Goal: Transaction & Acquisition: Obtain resource

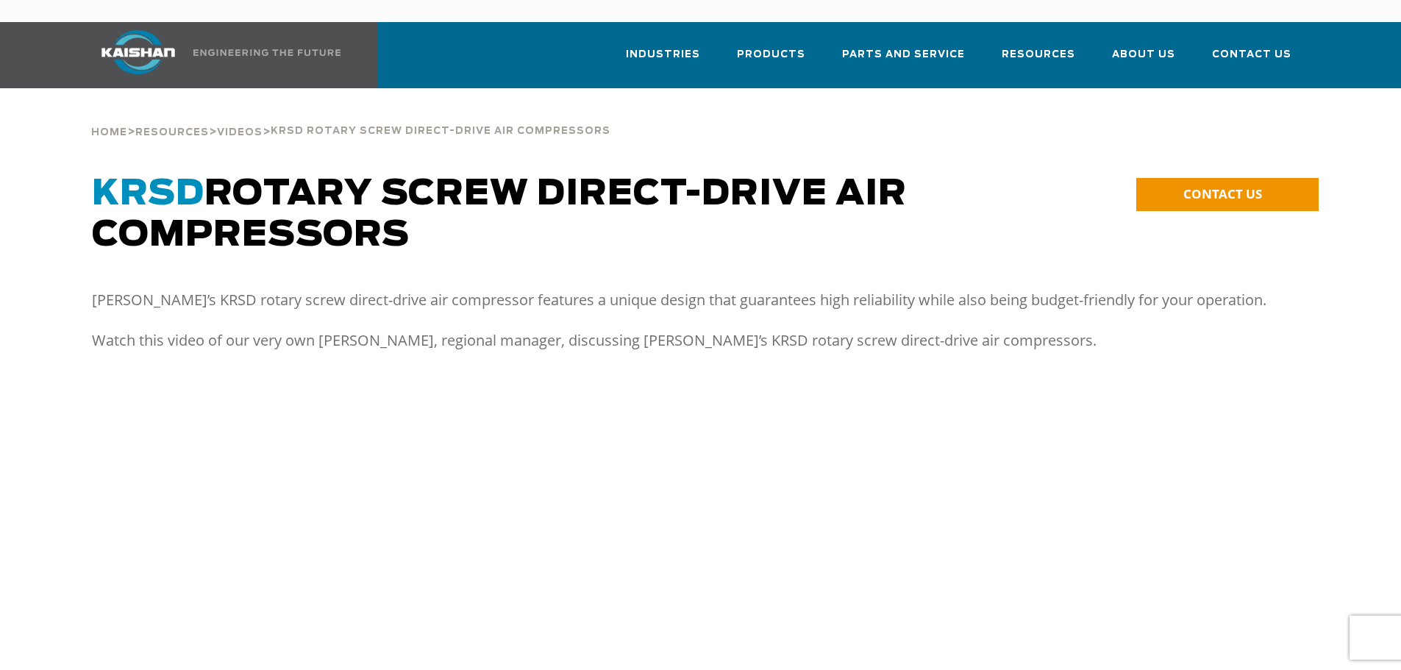
drag, startPoint x: 647, startPoint y: 461, endPoint x: 678, endPoint y: 168, distance: 294.3
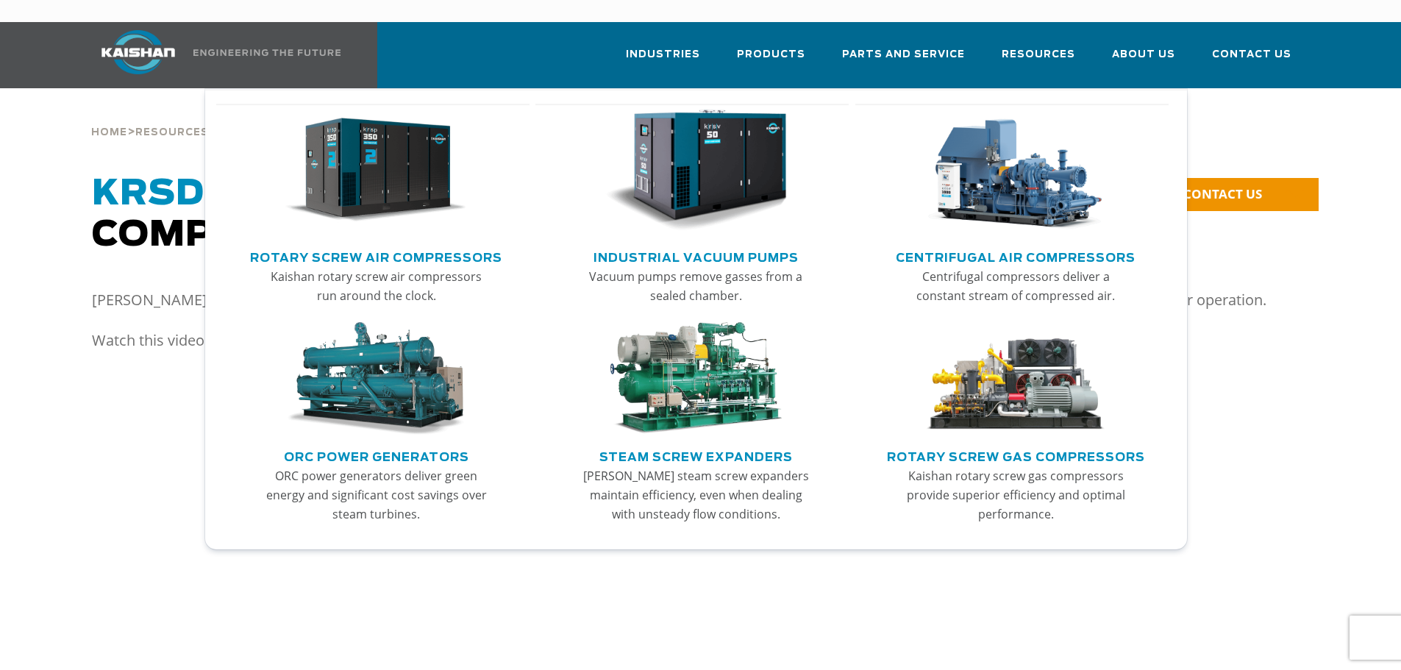
click at [452, 156] on img "Main menu" at bounding box center [375, 171] width 181 height 122
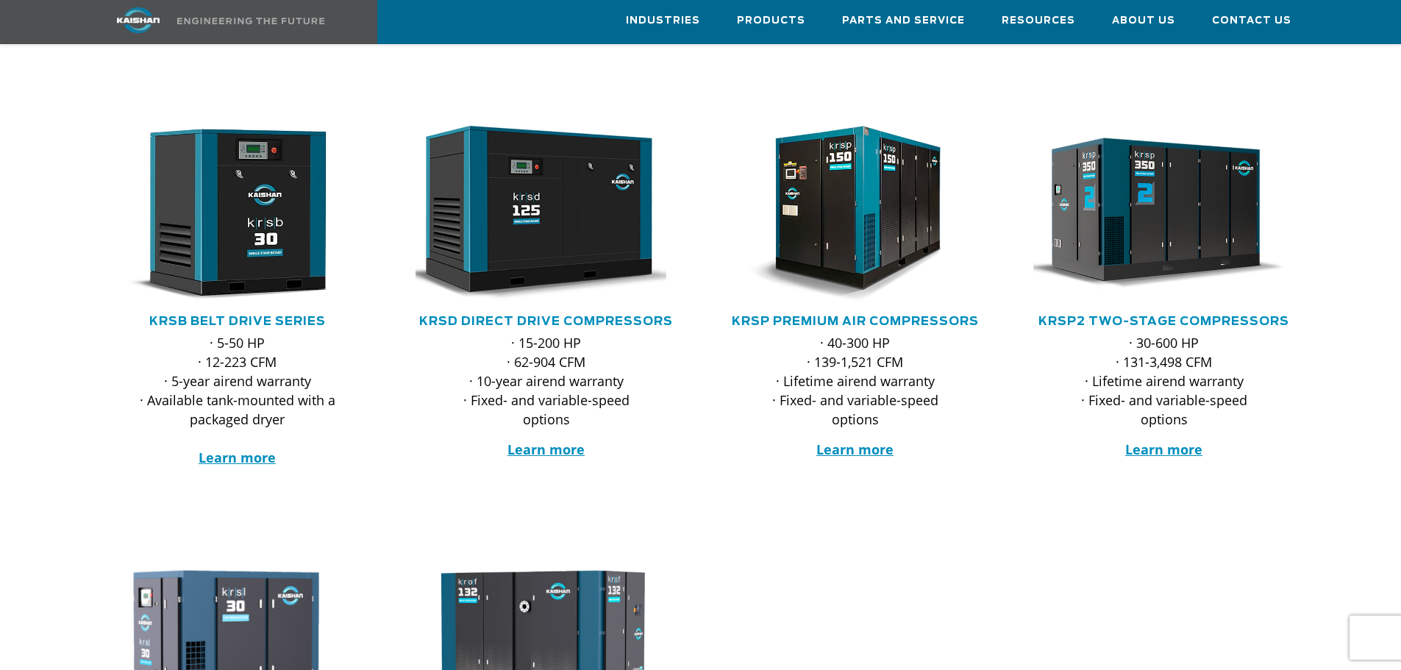
scroll to position [221, 0]
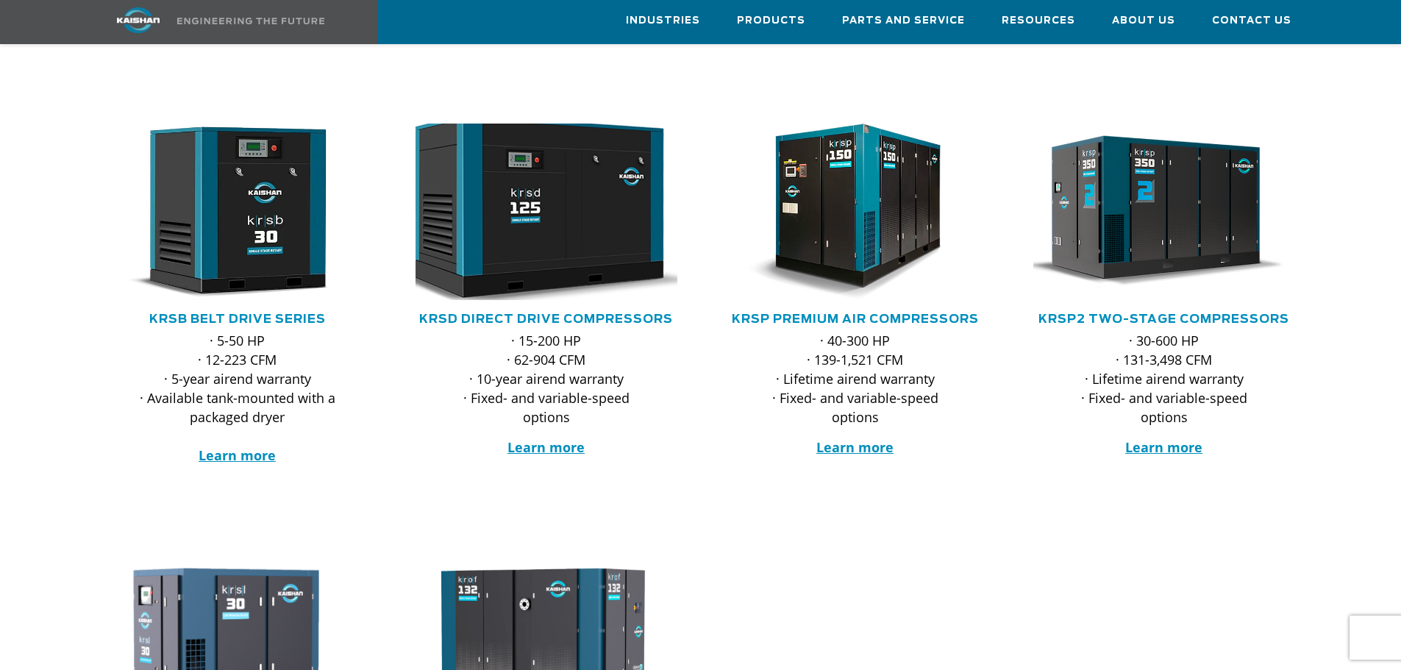
click at [517, 226] on img at bounding box center [535, 212] width 288 height 194
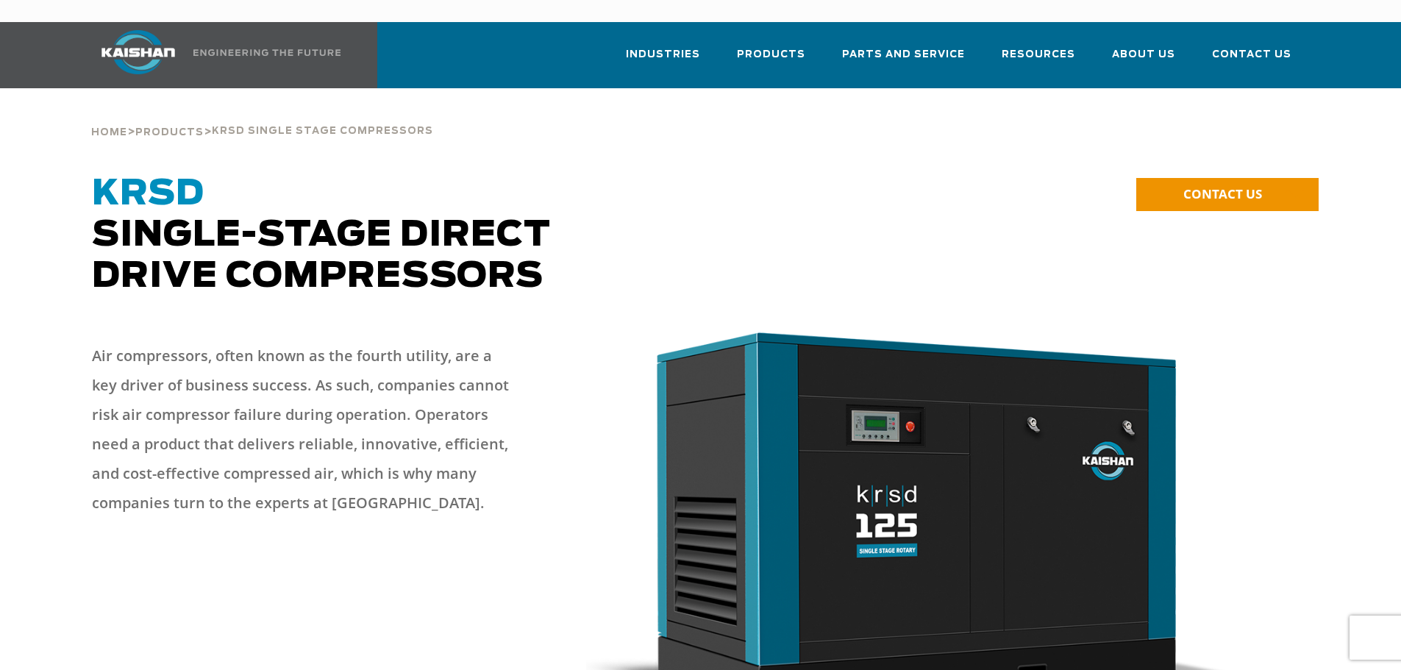
drag, startPoint x: 629, startPoint y: 459, endPoint x: 668, endPoint y: -24, distance: 484.7
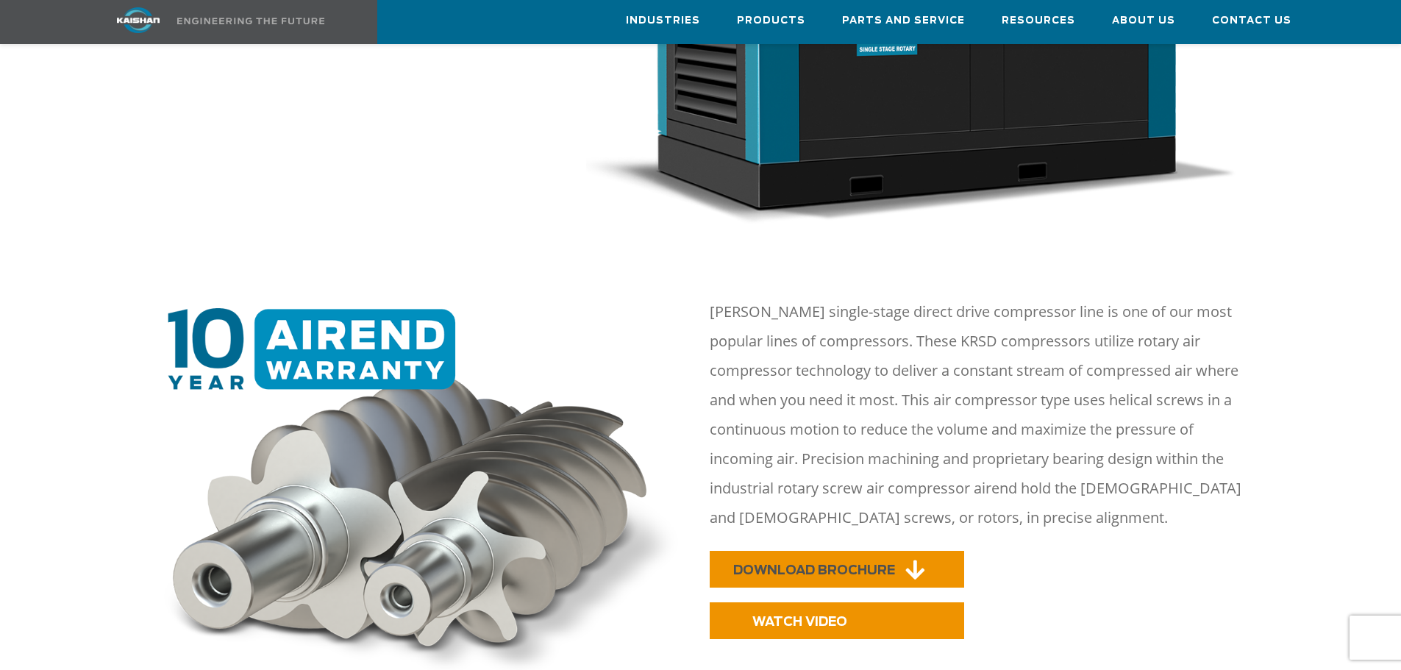
scroll to position [735, 0]
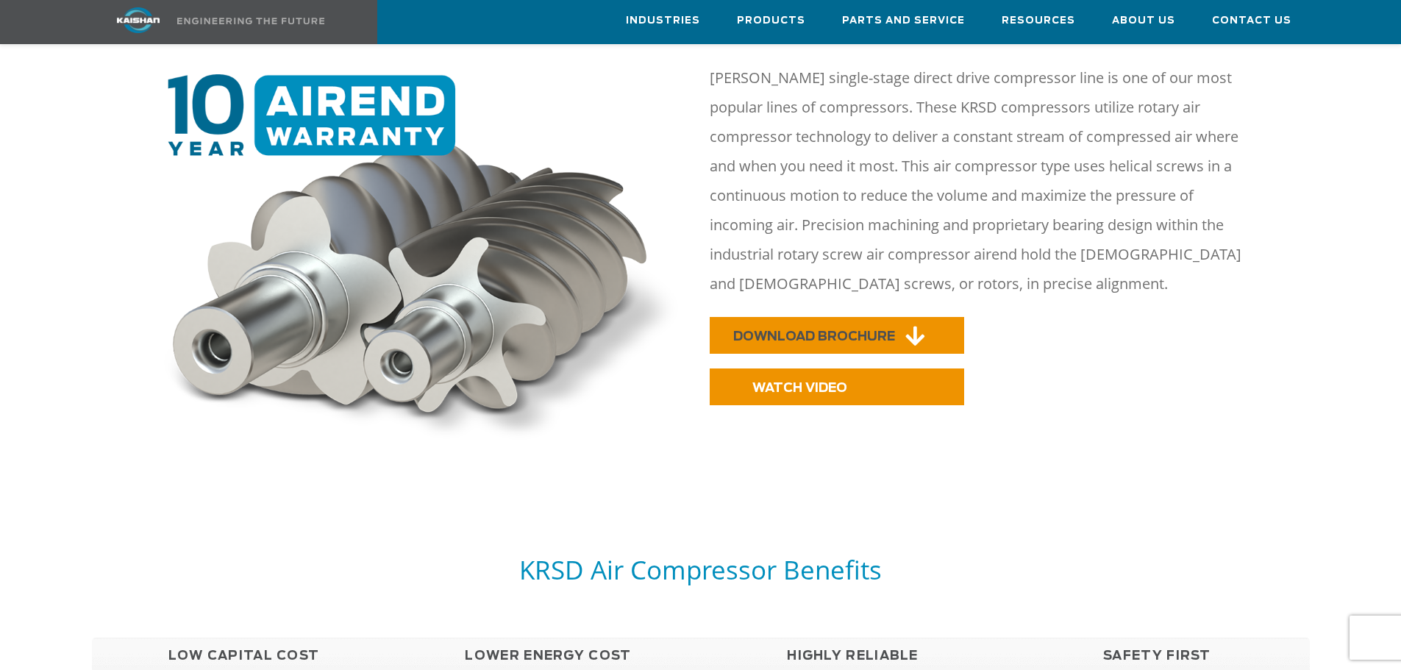
click at [819, 324] on link "DOWNLOAD BROCHURE" at bounding box center [837, 335] width 254 height 37
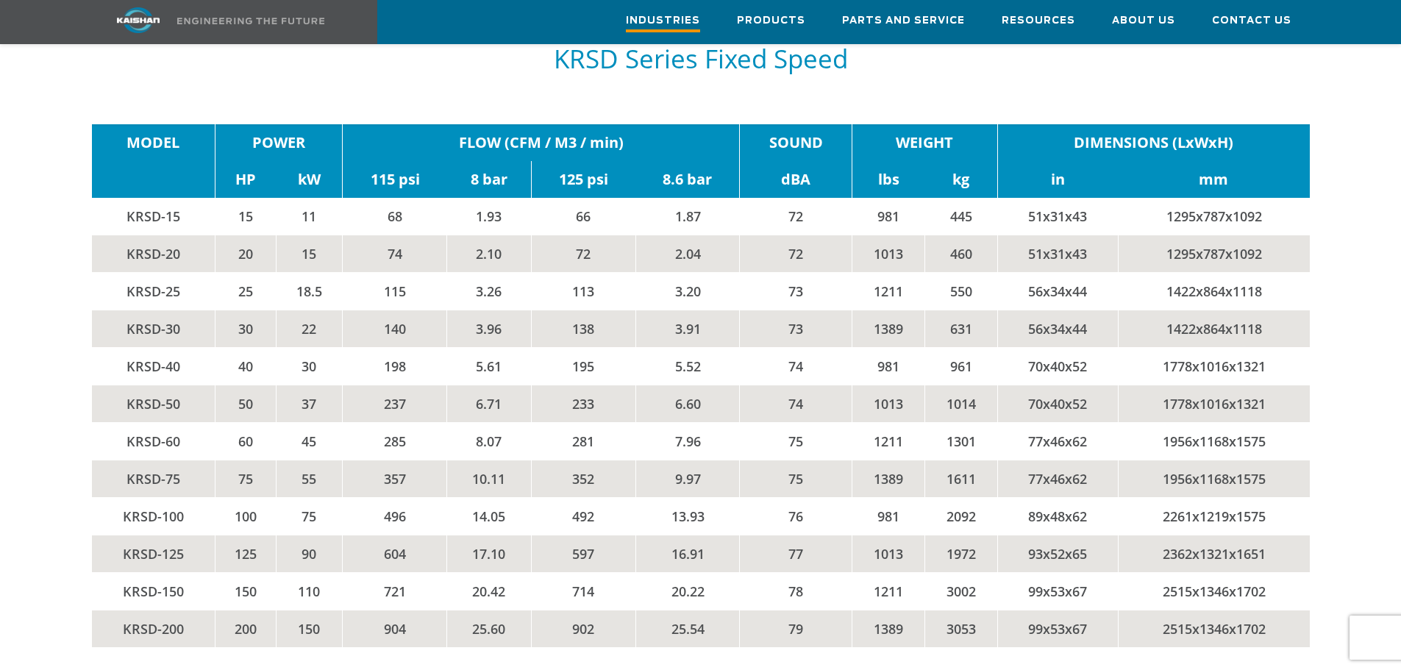
scroll to position [0, 0]
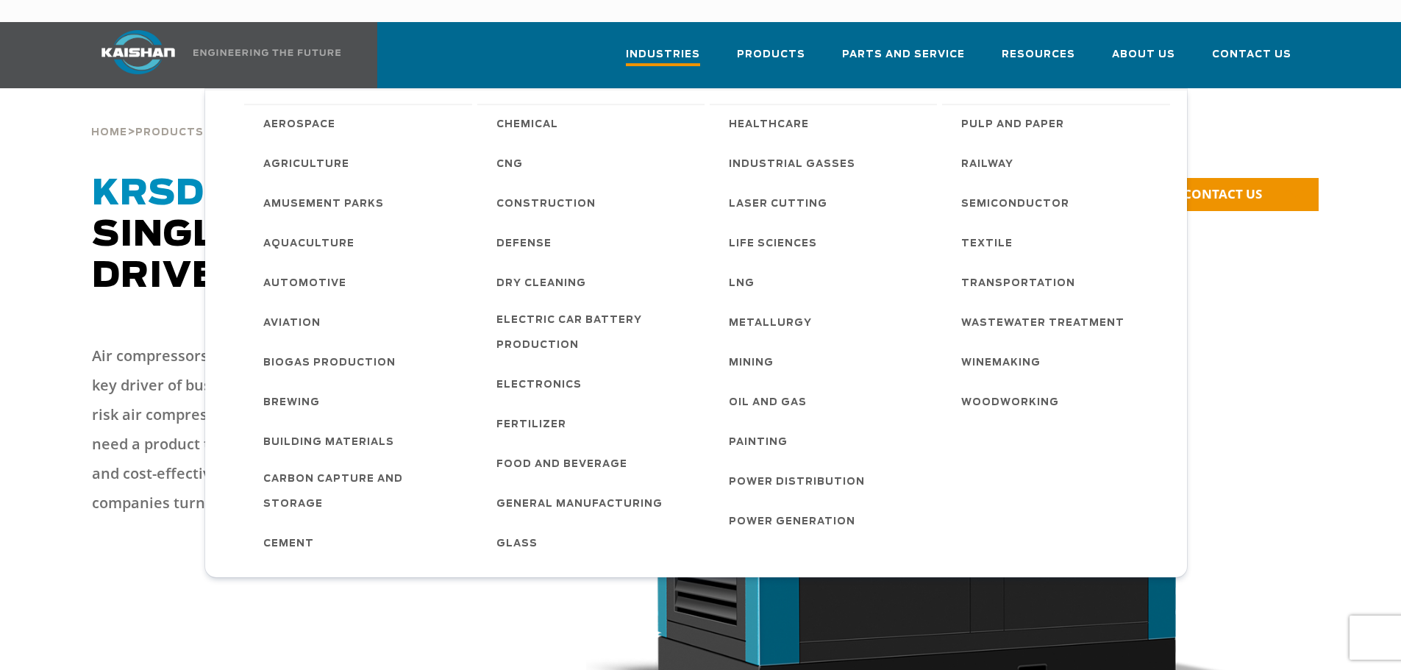
drag, startPoint x: 690, startPoint y: 377, endPoint x: 717, endPoint y: 26, distance: 351.1
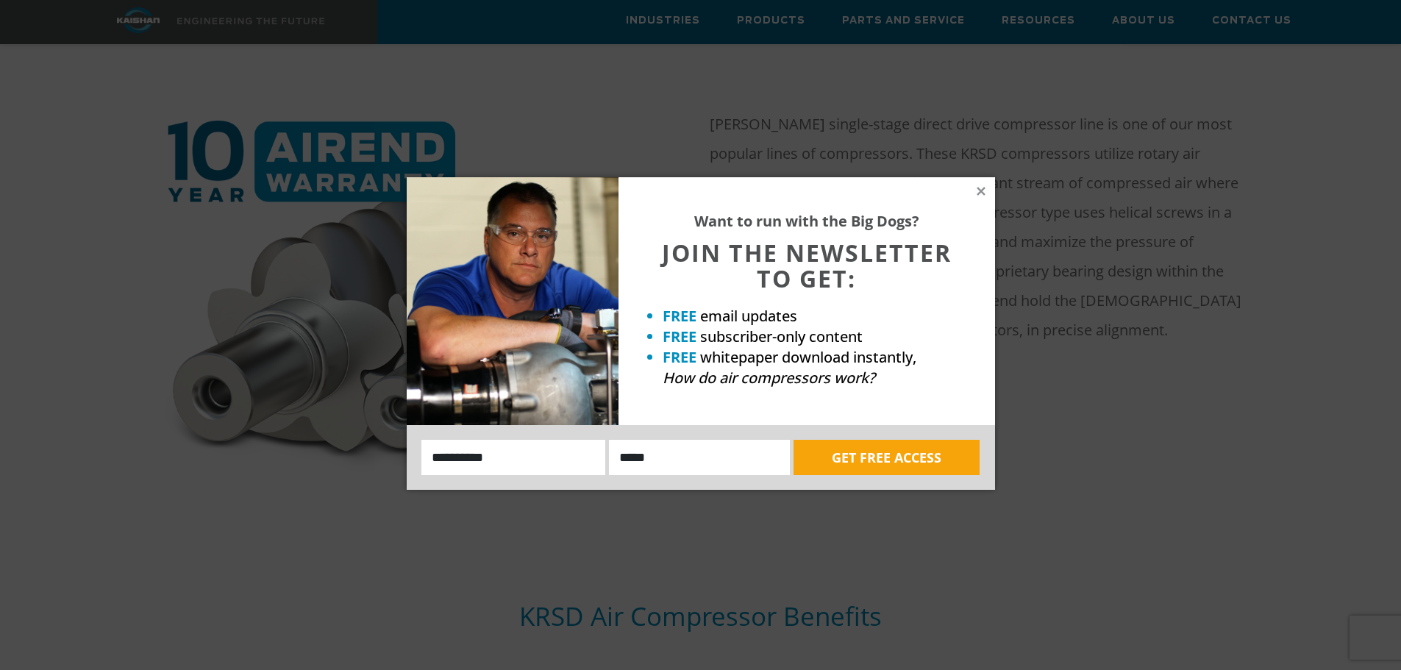
scroll to position [1030, 0]
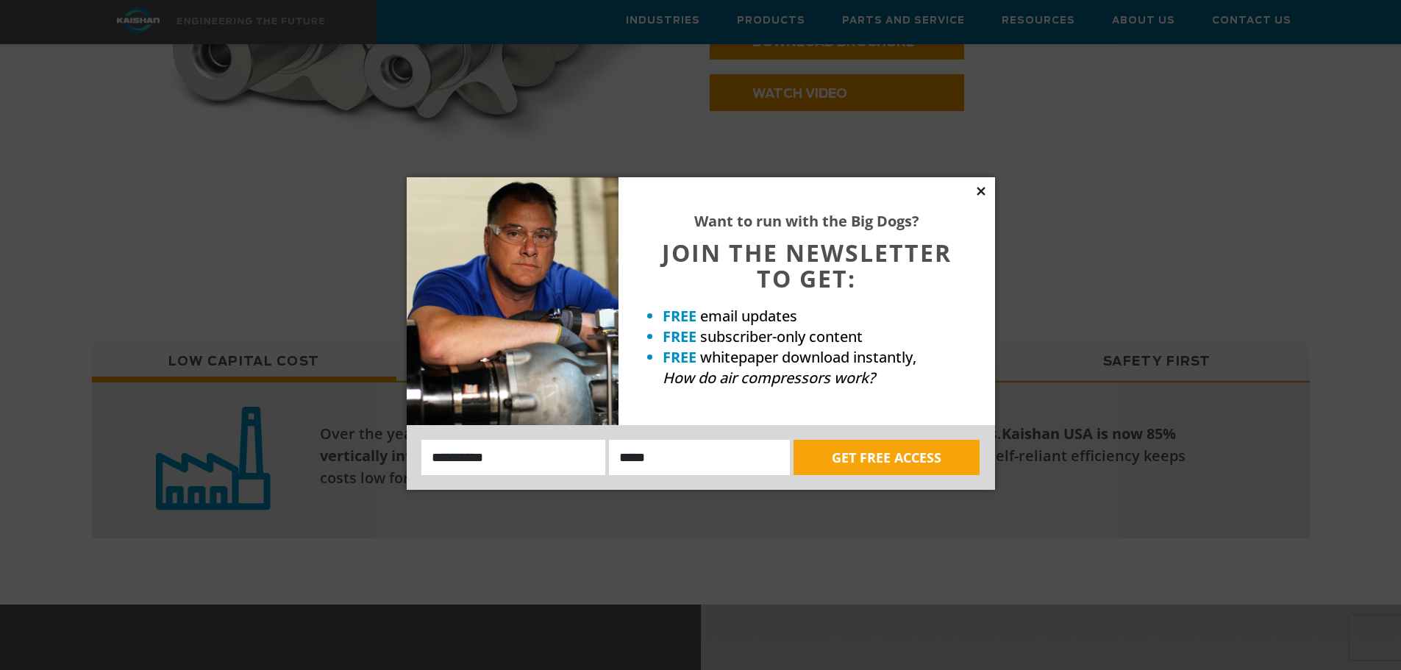
click at [975, 188] on icon at bounding box center [980, 191] width 13 height 13
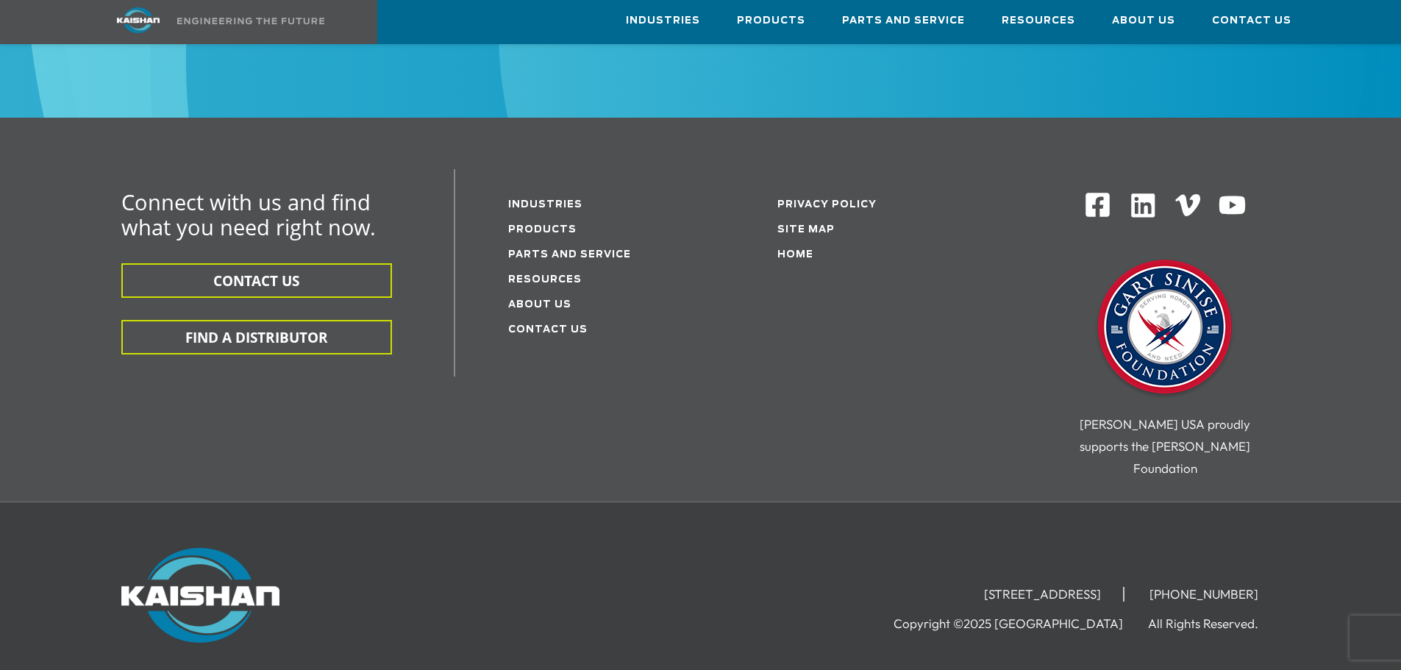
scroll to position [4679, 0]
